Goal: Transaction & Acquisition: Purchase product/service

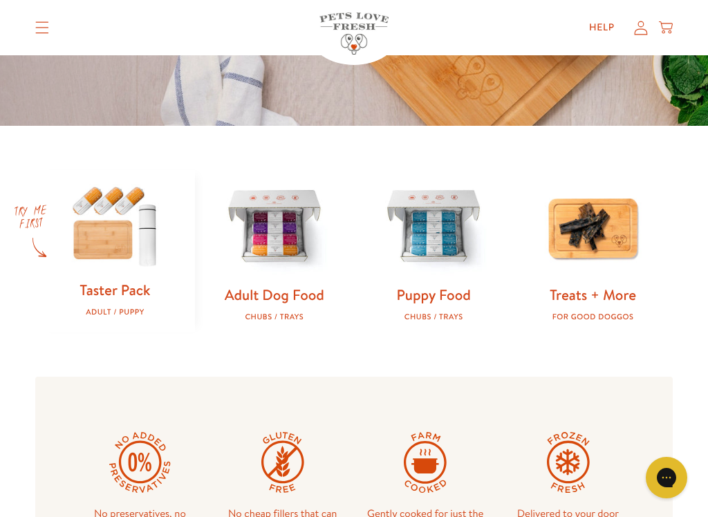
scroll to position [391, 0]
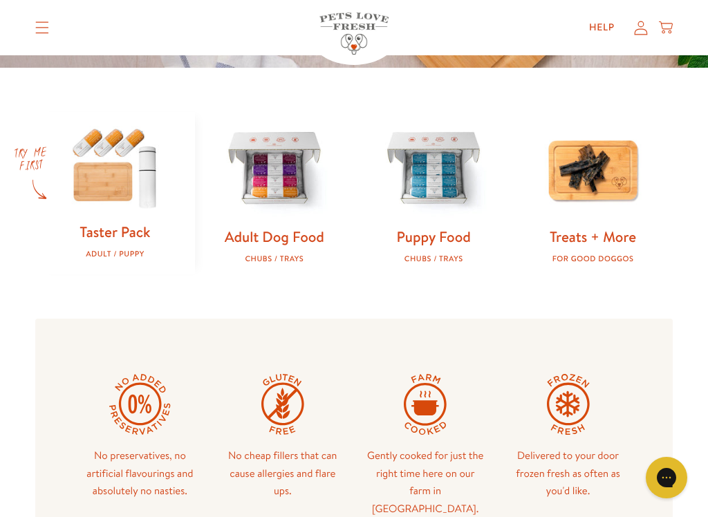
click at [259, 178] on img at bounding box center [274, 169] width 115 height 115
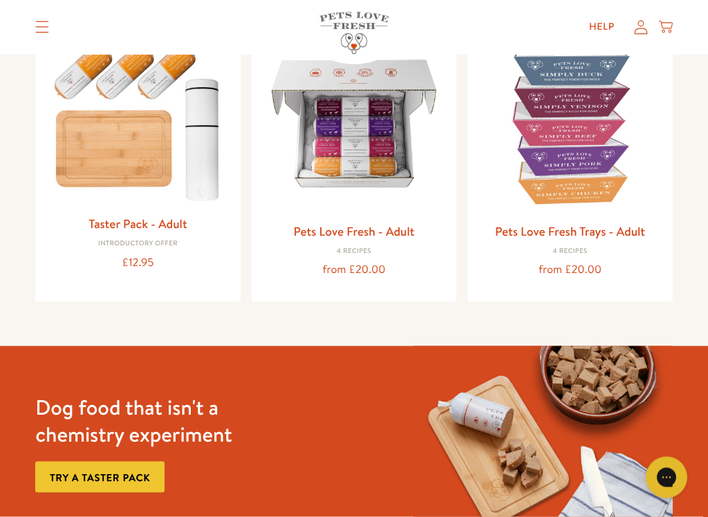
scroll to position [190, 0]
click at [351, 176] on img at bounding box center [354, 123] width 183 height 183
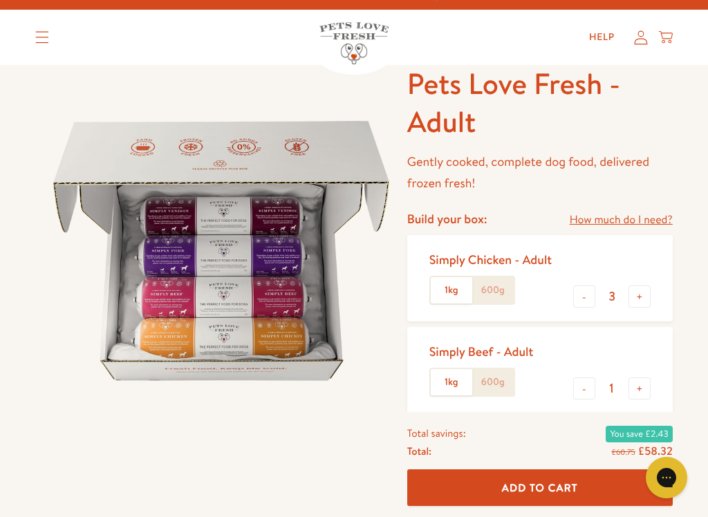
scroll to position [20, 0]
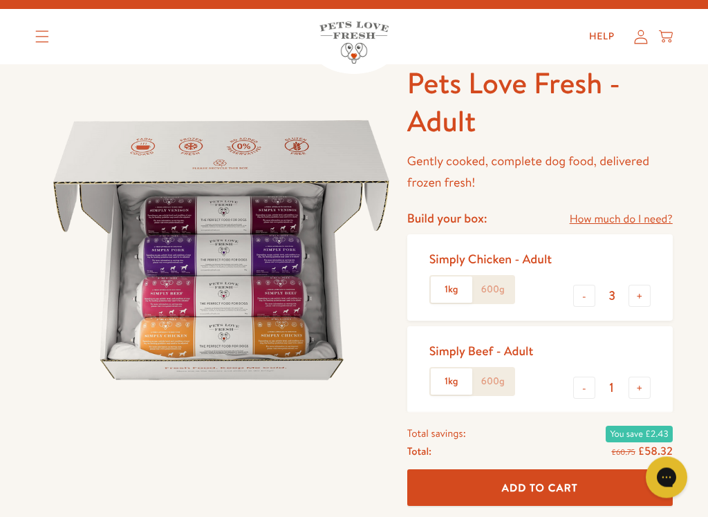
click at [500, 285] on label "600g" at bounding box center [493, 290] width 42 height 26
click at [0, 0] on input "600g" at bounding box center [0, 0] width 0 height 0
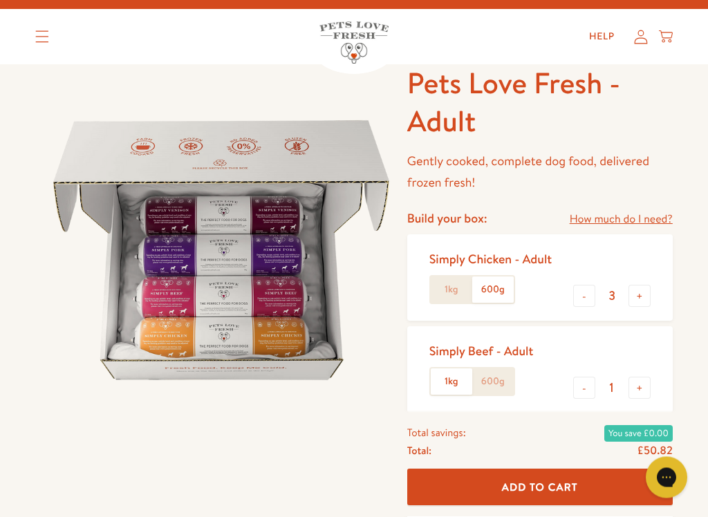
scroll to position [21, 0]
click at [647, 297] on button "+" at bounding box center [640, 296] width 22 height 22
click at [646, 300] on button "+" at bounding box center [640, 296] width 22 height 22
click at [645, 299] on button "+" at bounding box center [640, 296] width 22 height 22
click at [645, 295] on button "+" at bounding box center [640, 296] width 22 height 22
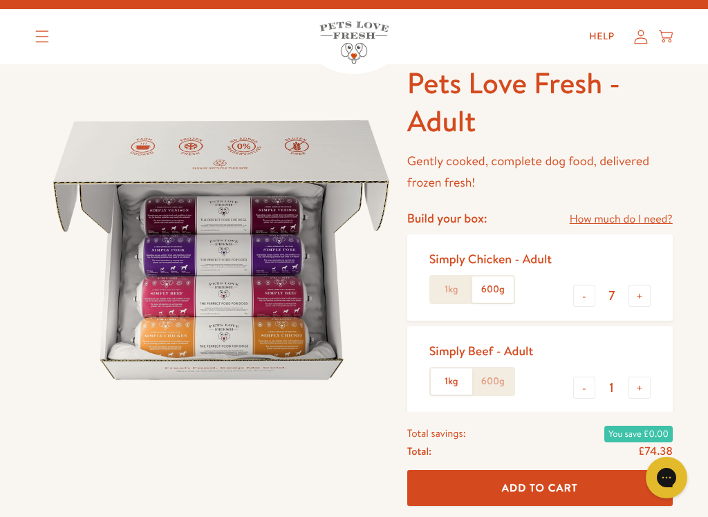
click at [645, 293] on button "+" at bounding box center [640, 296] width 22 height 22
type input "8"
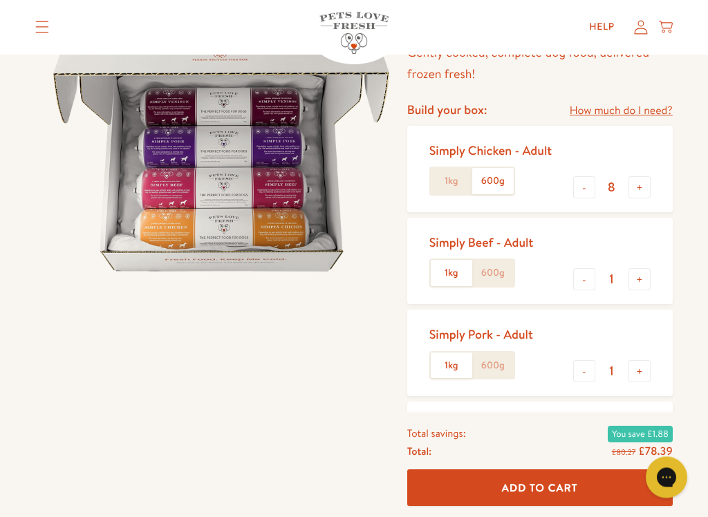
scroll to position [141, 0]
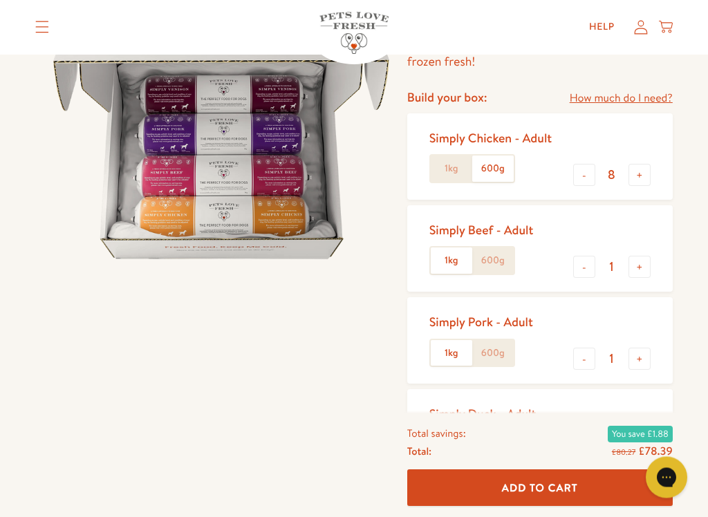
click at [586, 267] on button "-" at bounding box center [584, 268] width 22 height 22
type input "0"
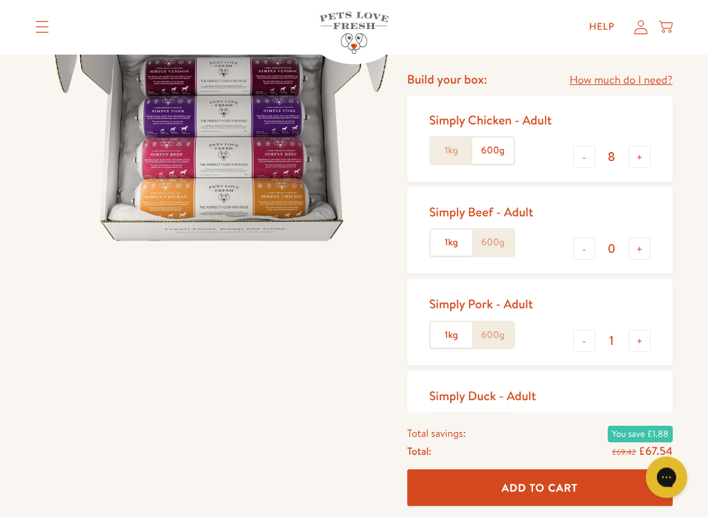
scroll to position [160, 0]
click at [591, 338] on button "-" at bounding box center [584, 341] width 22 height 22
type input "0"
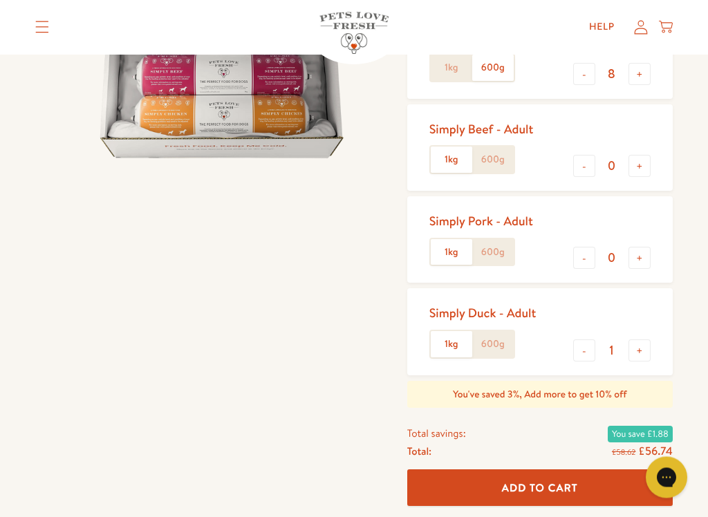
scroll to position [243, 0]
click at [505, 339] on label "600g" at bounding box center [493, 344] width 42 height 26
click at [0, 0] on input "600g" at bounding box center [0, 0] width 0 height 0
click at [645, 349] on button "+" at bounding box center [640, 351] width 22 height 22
click at [644, 348] on button "+" at bounding box center [640, 351] width 22 height 22
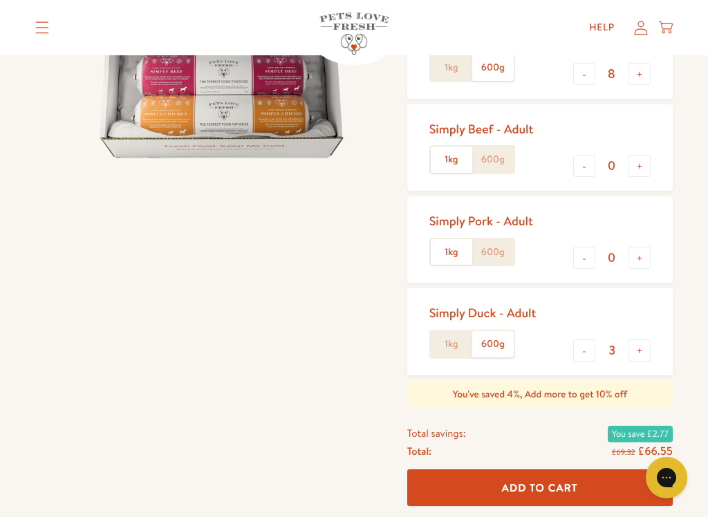
click at [643, 349] on button "+" at bounding box center [640, 351] width 22 height 22
click at [646, 340] on button "+" at bounding box center [640, 351] width 22 height 22
click at [646, 344] on button "+" at bounding box center [640, 351] width 22 height 22
click at [645, 343] on button "+" at bounding box center [640, 351] width 22 height 22
click at [643, 349] on button "+" at bounding box center [640, 351] width 22 height 22
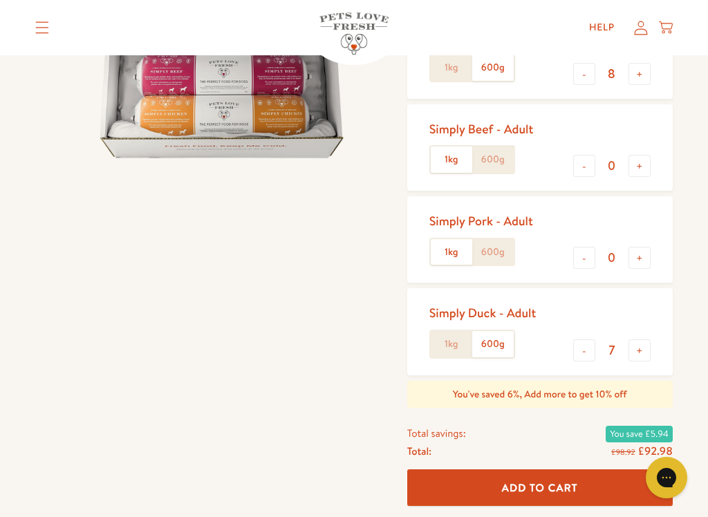
type input "8"
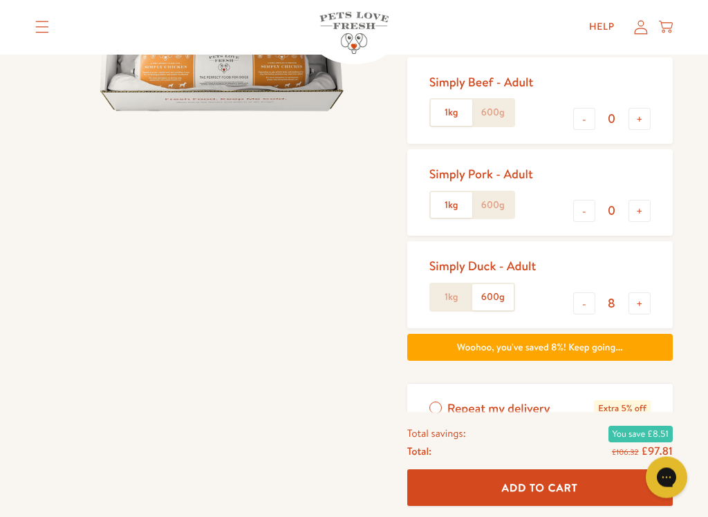
scroll to position [290, 0]
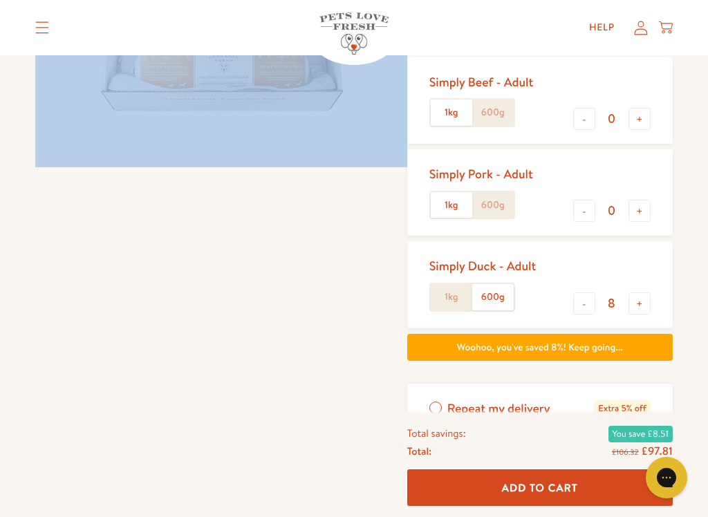
click at [163, 405] on div at bounding box center [221, 214] width 372 height 838
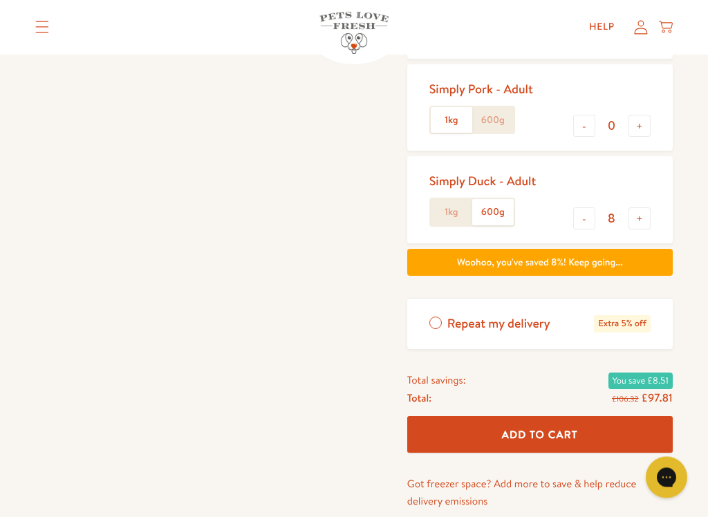
scroll to position [375, 0]
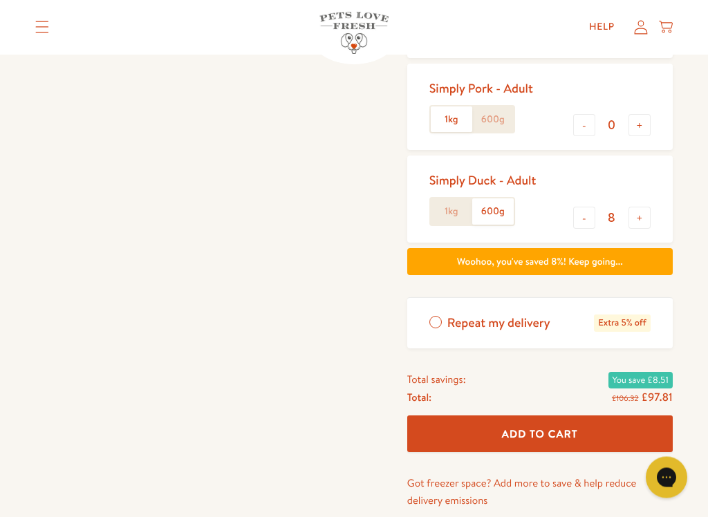
click at [549, 427] on span "Add To Cart" at bounding box center [540, 434] width 76 height 15
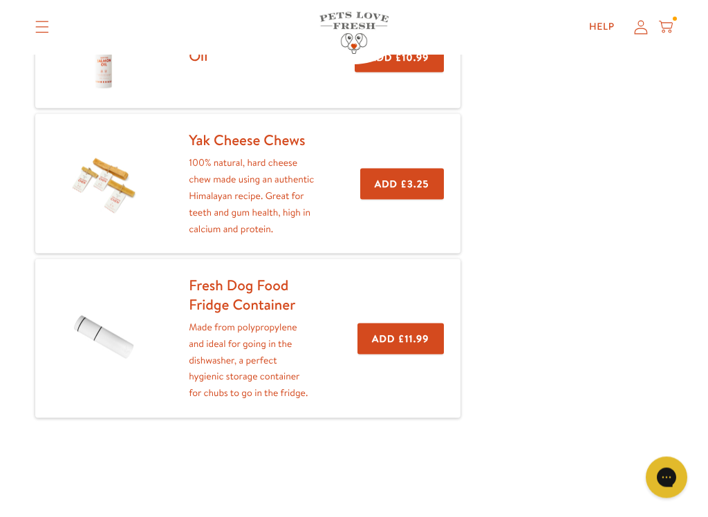
scroll to position [324, 0]
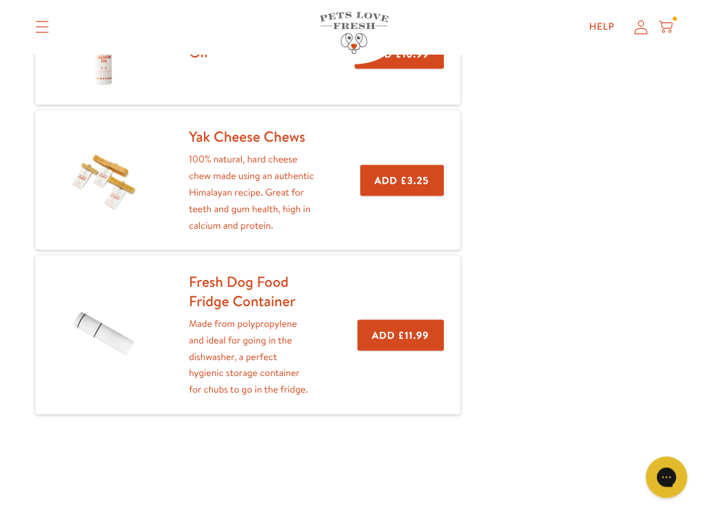
click at [15, 317] on div "Your Cart Pets Love Fresh - Adult 8 x 600g Simply Duck 8 x 600g Simply Chicken …" at bounding box center [354, 124] width 708 height 726
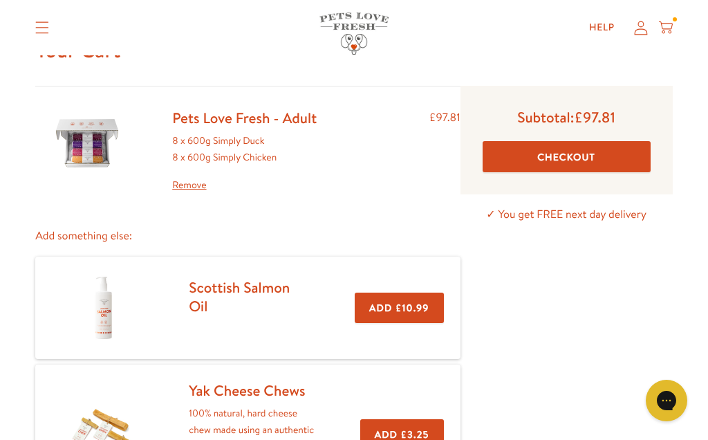
scroll to position [70, 0]
click at [547, 167] on button "Checkout" at bounding box center [567, 157] width 168 height 31
